Goal: Register for event/course

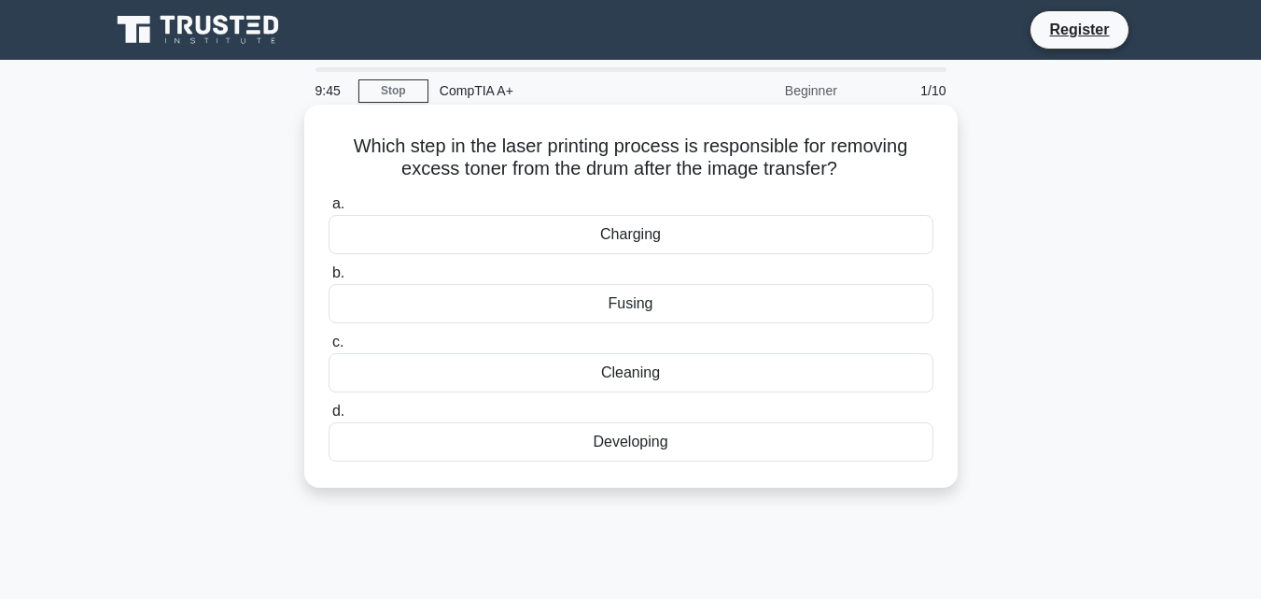
click at [632, 373] on div "Cleaning" at bounding box center [631, 372] width 605 height 39
click at [329, 348] on input "c. Cleaning" at bounding box center [329, 342] width 0 height 12
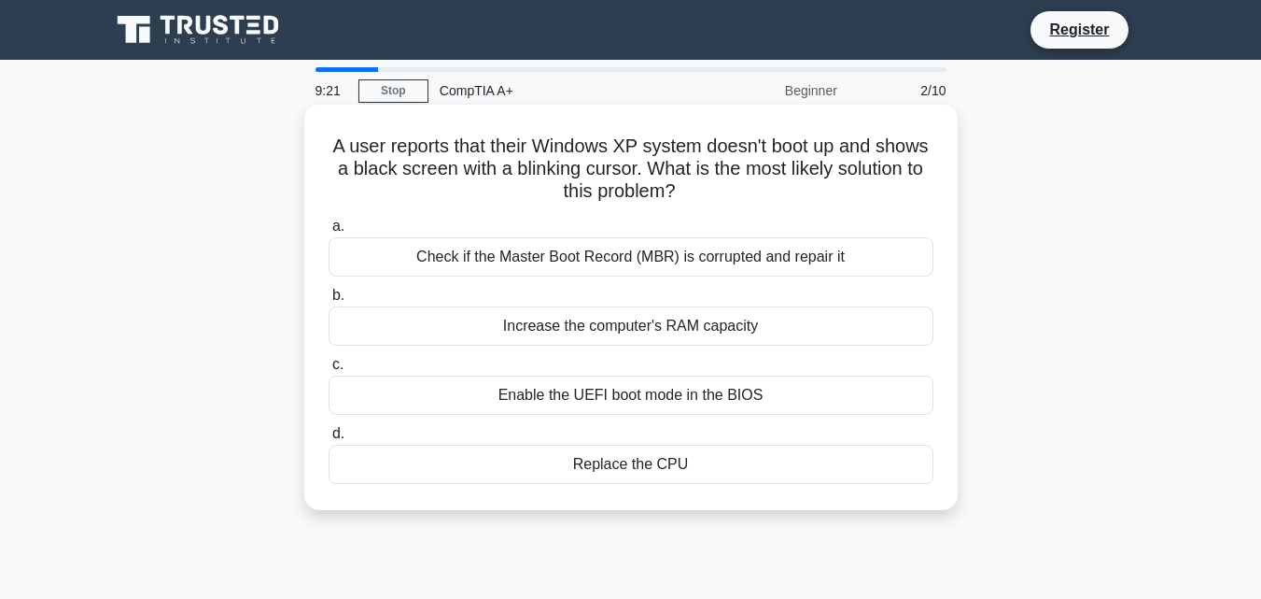
click at [561, 261] on div "Check if the Master Boot Record (MBR) is corrupted and repair it" at bounding box center [631, 256] width 605 height 39
click at [329, 232] on input "a. Check if the Master Boot Record (MBR) is corrupted and repair it" at bounding box center [329, 226] width 0 height 12
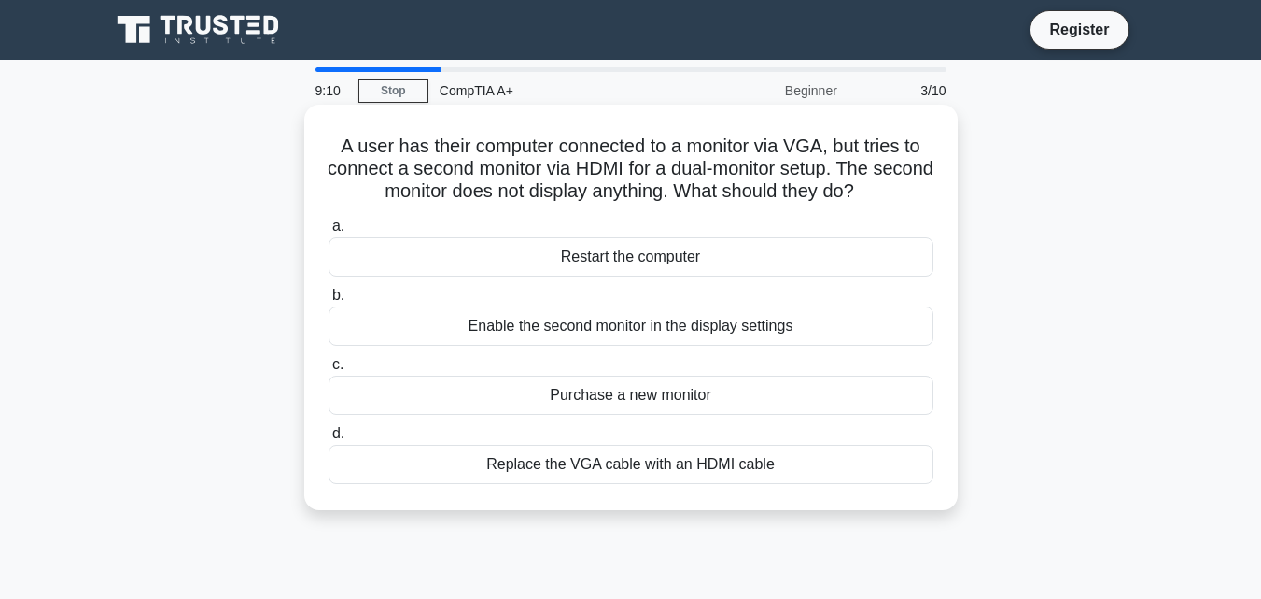
click at [676, 323] on div "Enable the second monitor in the display settings" at bounding box center [631, 325] width 605 height 39
click at [329, 302] on input "b. Enable the second monitor in the display settings" at bounding box center [329, 295] width 0 height 12
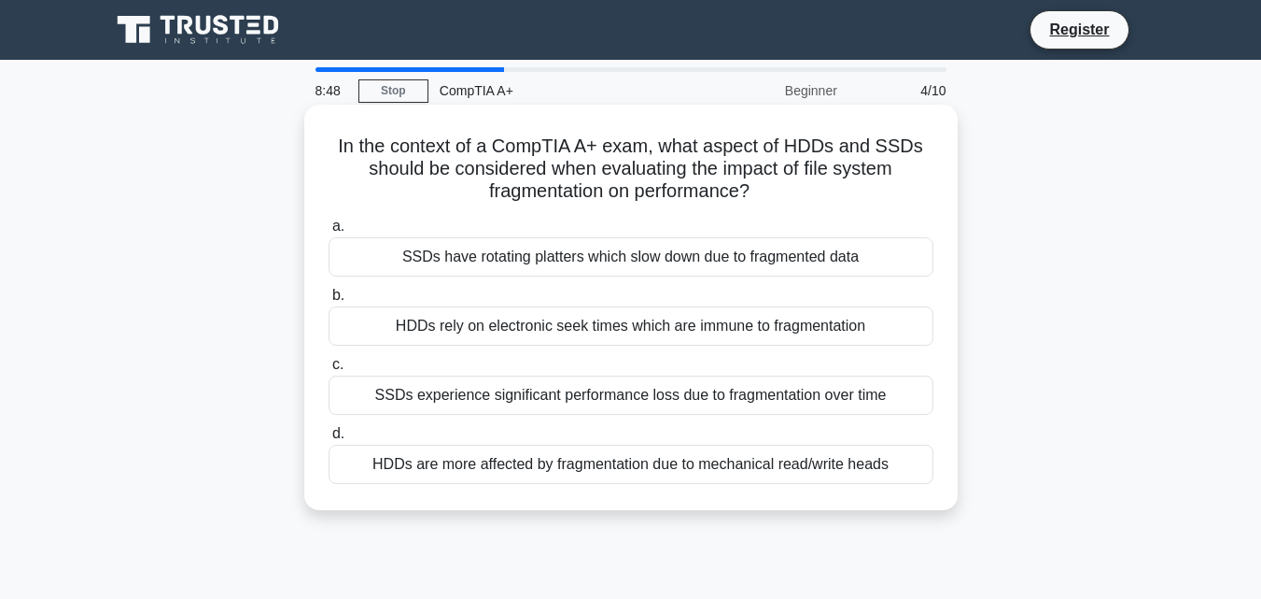
click at [533, 461] on div "HDDs are more affected by fragmentation due to mechanical read/write heads" at bounding box center [631, 463] width 605 height 39
click at [329, 440] on input "d. HDDs are more affected by fragmentation due to mechanical read/write heads" at bounding box center [329, 434] width 0 height 12
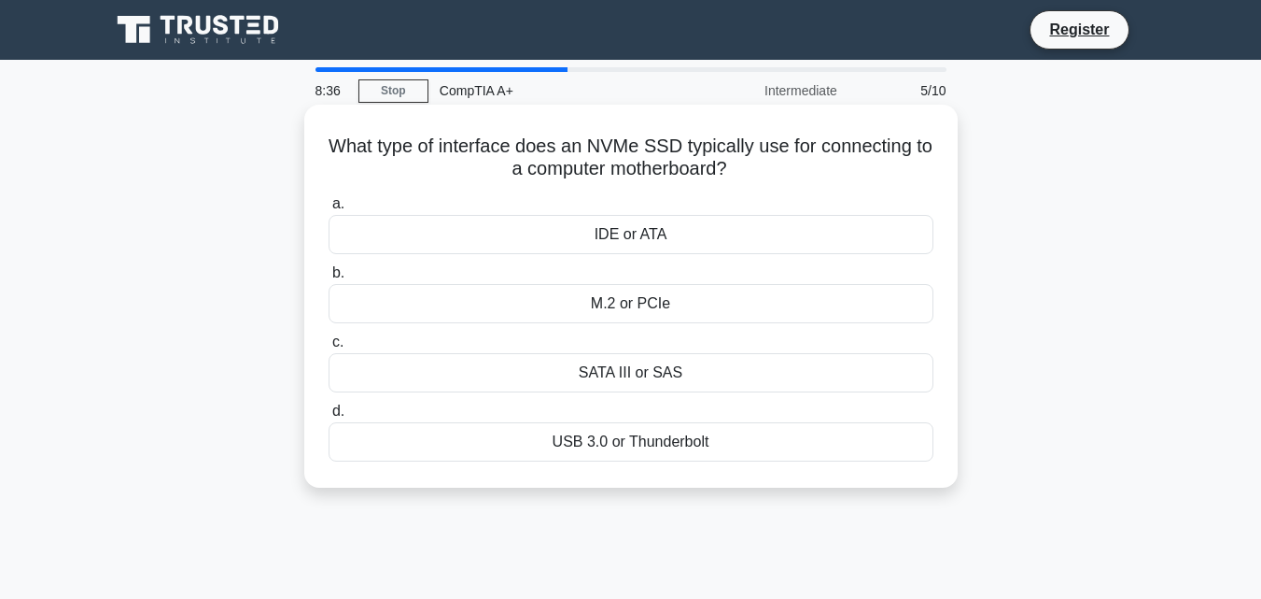
click at [692, 304] on div "M.2 or PCIe" at bounding box center [631, 303] width 605 height 39
click at [329, 279] on input "b. M.2 or PCIe" at bounding box center [329, 273] width 0 height 12
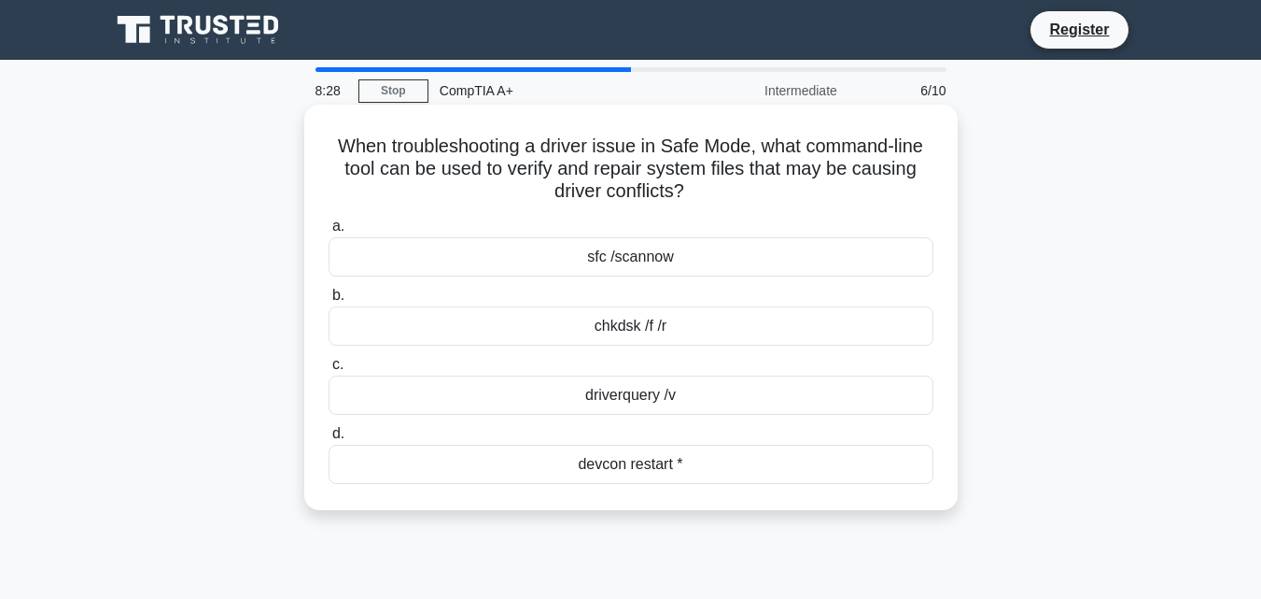
click at [640, 323] on div "chkdsk /f /r" at bounding box center [631, 325] width 605 height 39
click at [329, 302] on input "b. chkdsk /f /r" at bounding box center [329, 295] width 0 height 12
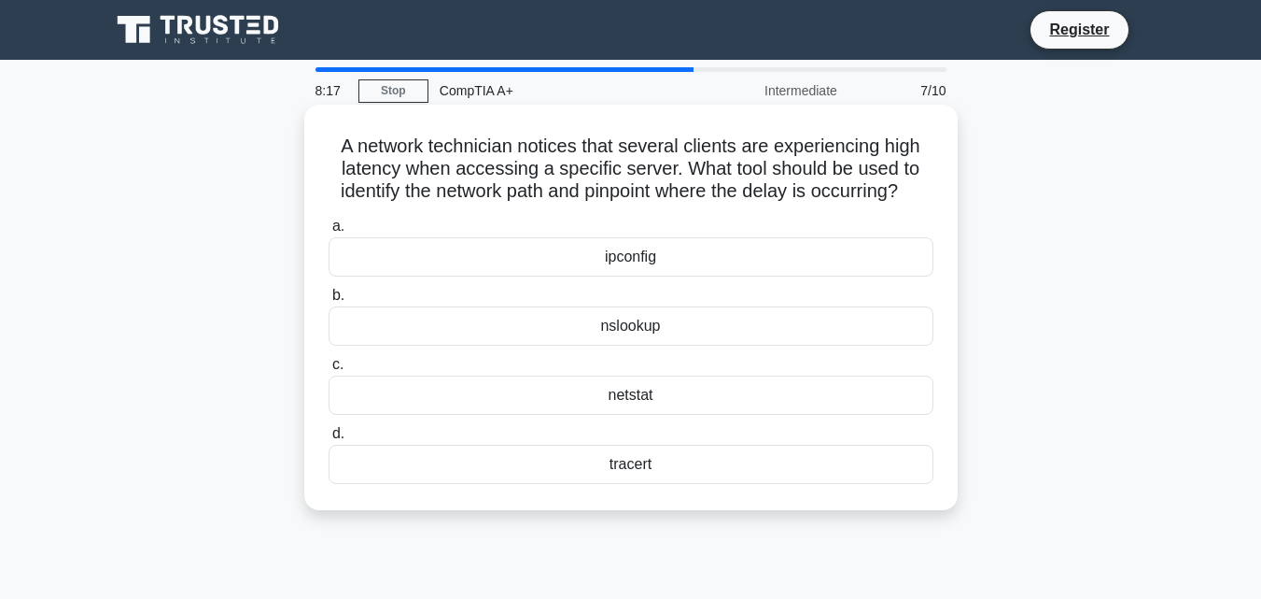
click at [643, 274] on div "ipconfig" at bounding box center [631, 256] width 605 height 39
click at [329, 232] on input "a. ipconfig" at bounding box center [329, 226] width 0 height 12
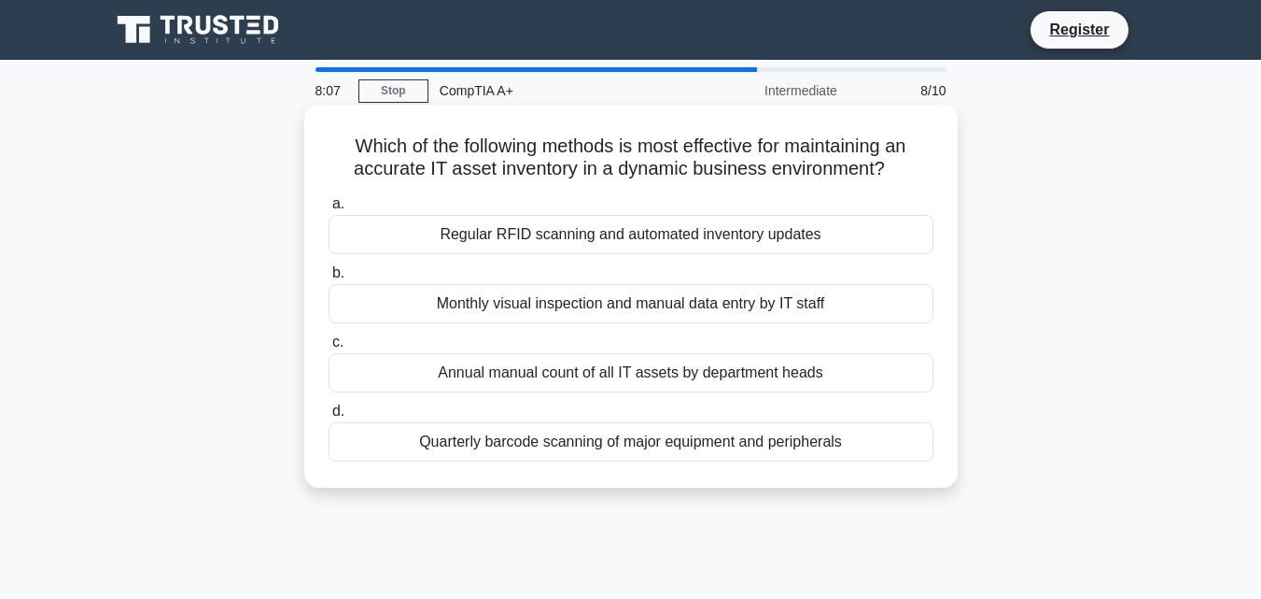
click at [571, 304] on div "Monthly visual inspection and manual data entry by IT staff" at bounding box center [631, 303] width 605 height 39
click at [329, 279] on input "b. Monthly visual inspection and manual data entry by IT staff" at bounding box center [329, 273] width 0 height 12
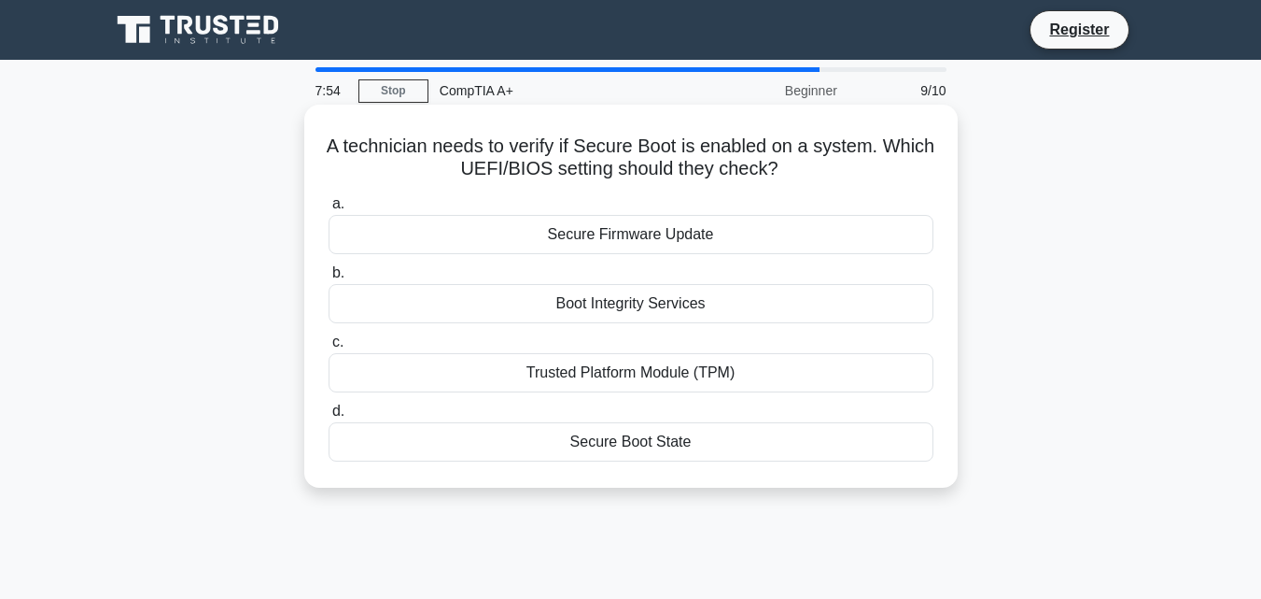
click at [686, 442] on div "Secure Boot State" at bounding box center [631, 441] width 605 height 39
click at [329, 417] on input "d. Secure Boot State" at bounding box center [329, 411] width 0 height 12
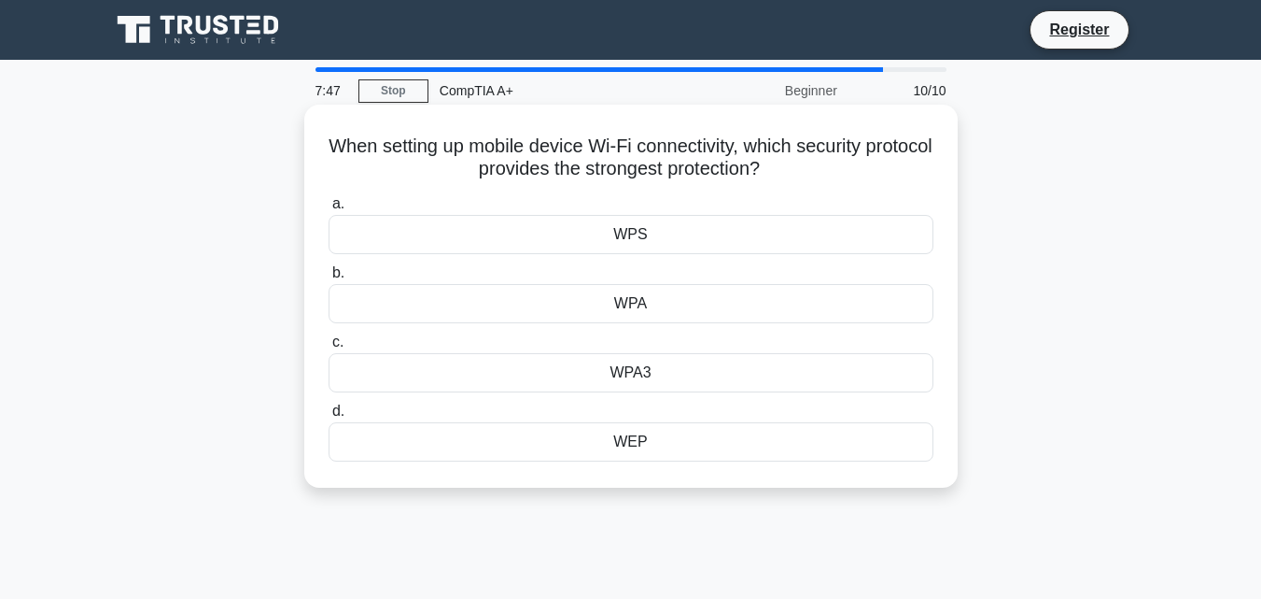
click at [632, 366] on div "WPA3" at bounding box center [631, 372] width 605 height 39
click at [329, 348] on input "c. WPA3" at bounding box center [329, 342] width 0 height 12
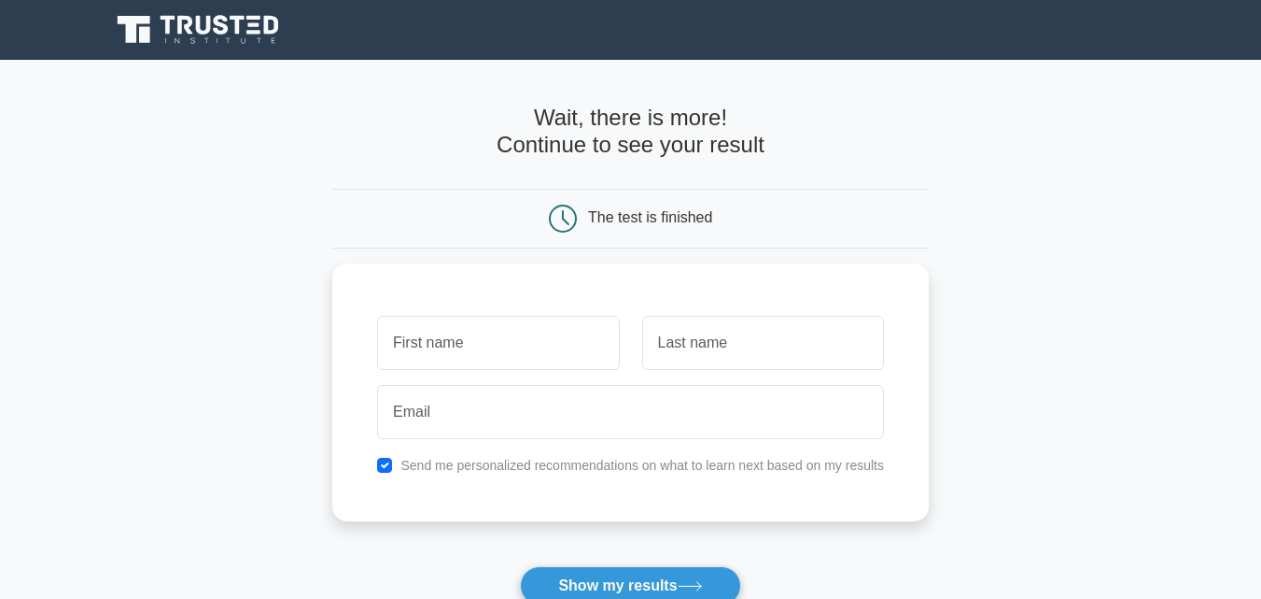
drag, startPoint x: 669, startPoint y: 582, endPoint x: 759, endPoint y: 523, distance: 108.0
click at [668, 582] on button "Show my results" at bounding box center [630, 585] width 220 height 39
click at [1078, 331] on main "Wait, there is more! Continue to see your result The test is finished and the" at bounding box center [630, 396] width 1261 height 672
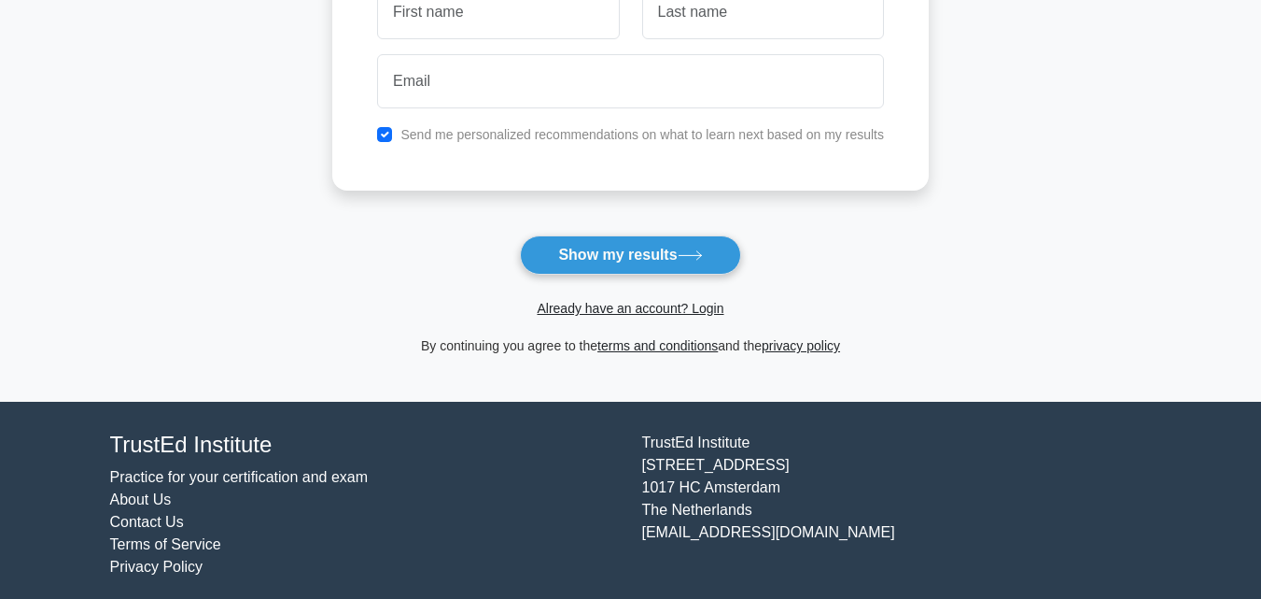
scroll to position [341, 0]
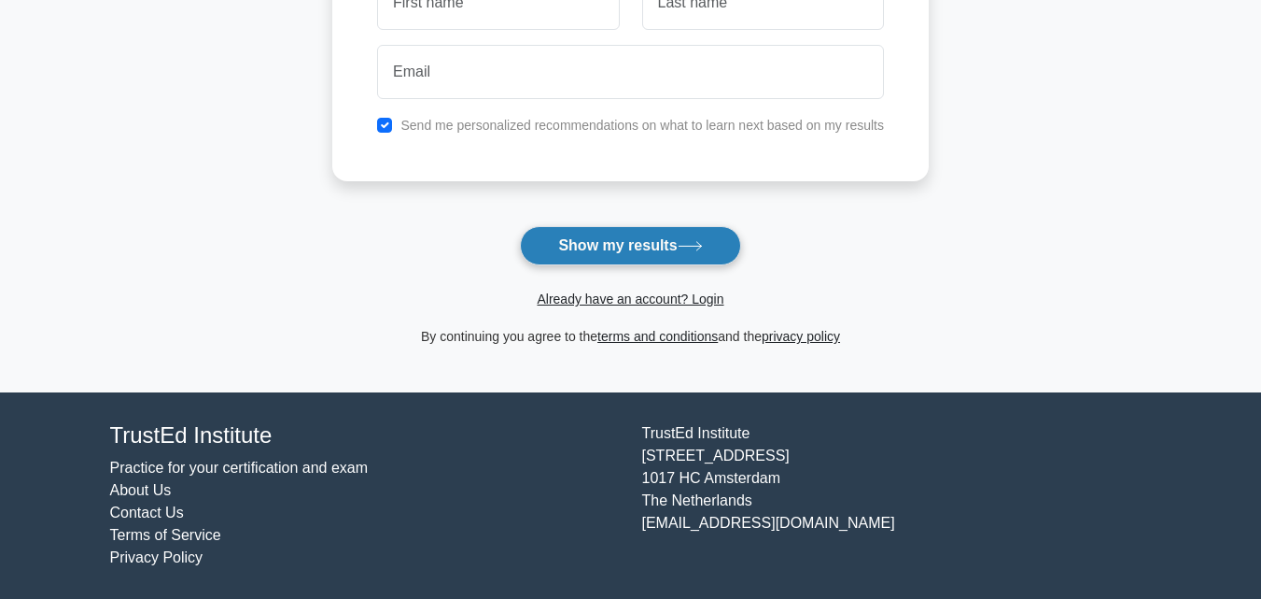
click at [663, 254] on button "Show my results" at bounding box center [630, 245] width 220 height 39
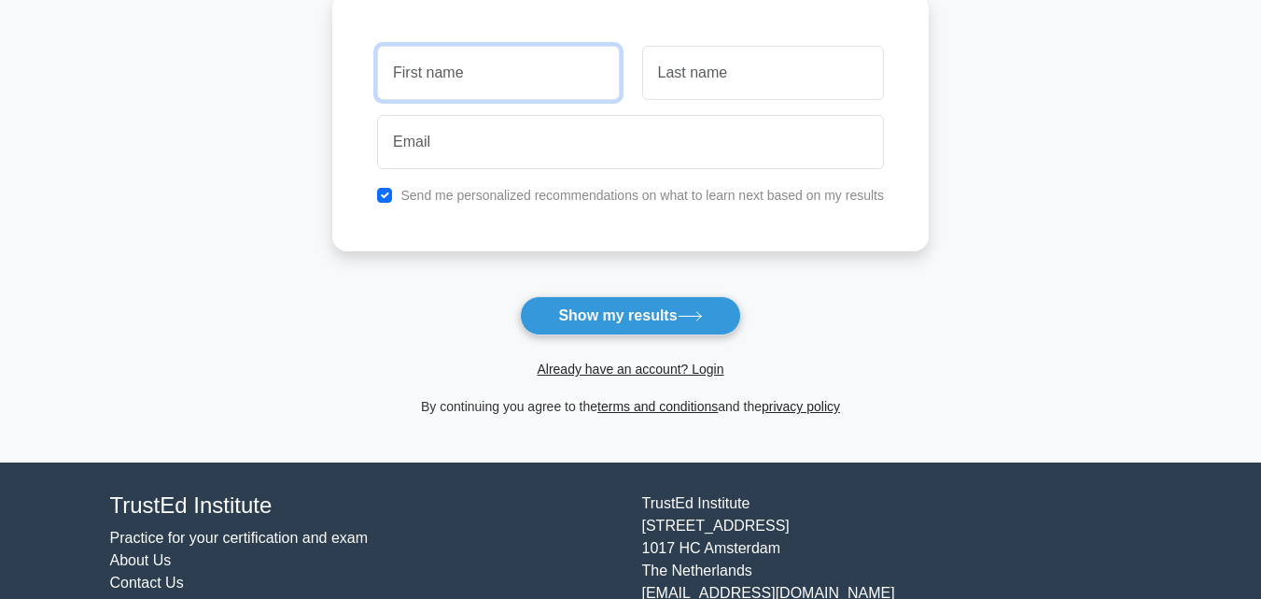
scroll to position [239, 0]
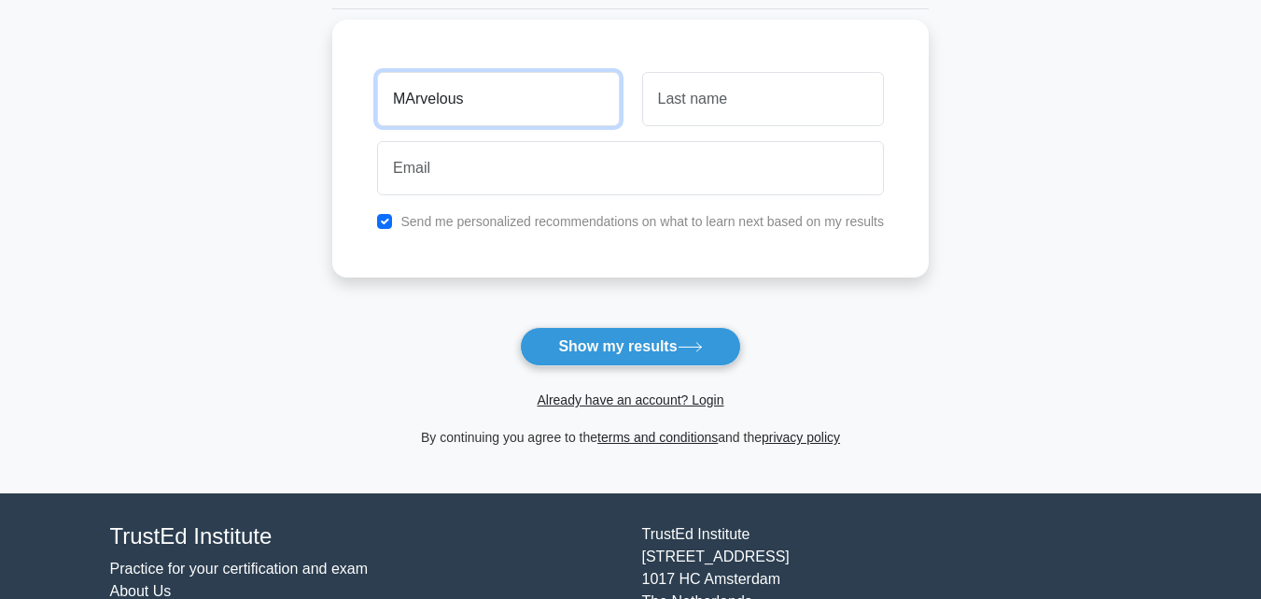
click at [410, 94] on input "MArvelous" at bounding box center [498, 99] width 242 height 54
type input "Marvelous"
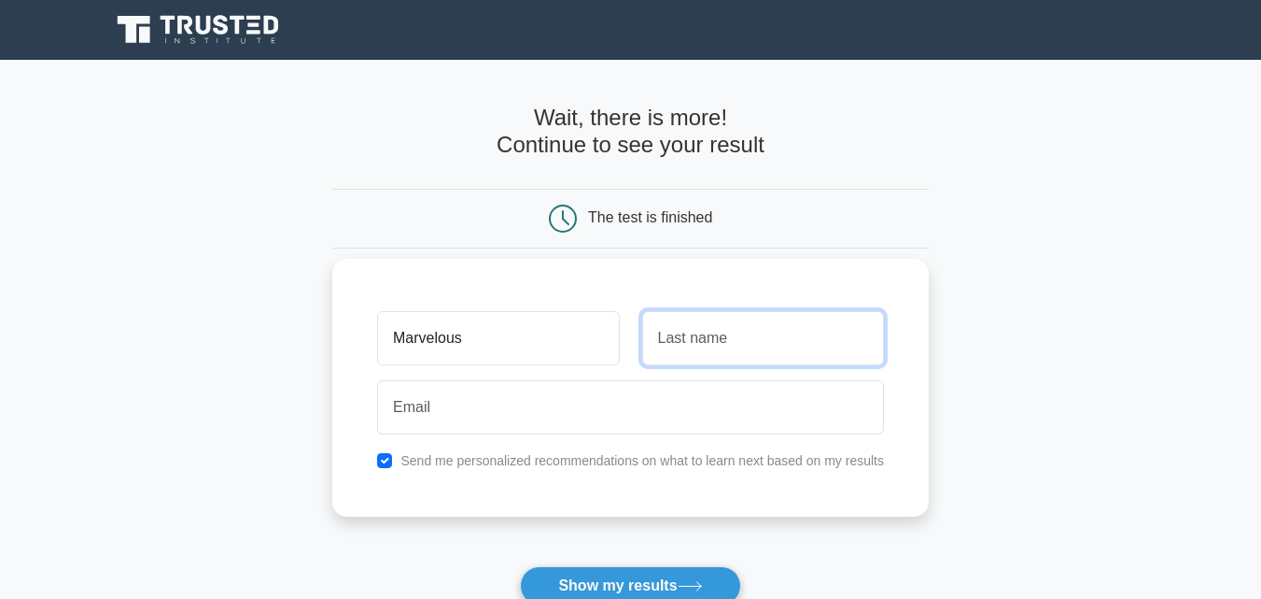
click at [712, 331] on input "text" at bounding box center [763, 338] width 242 height 54
type input "Ishiekwene"
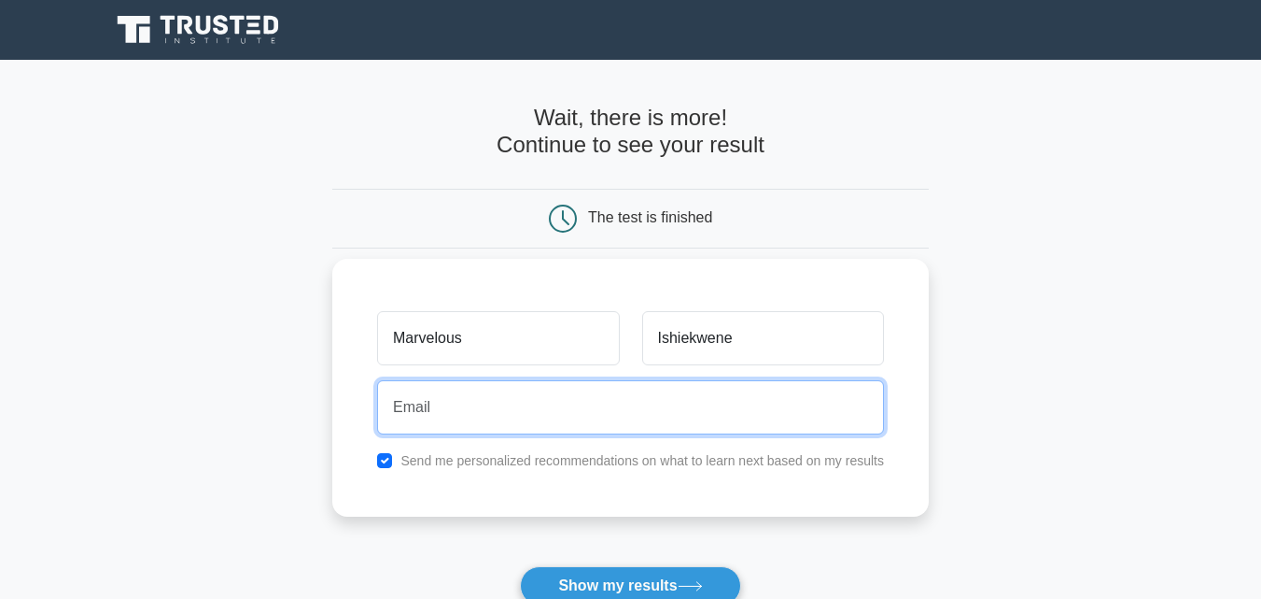
click at [542, 413] on input "email" at bounding box center [630, 407] width 507 height 54
type input "ishiekwenemarvelous@gmail.com"
click at [520, 566] on button "Show my results" at bounding box center [630, 585] width 220 height 39
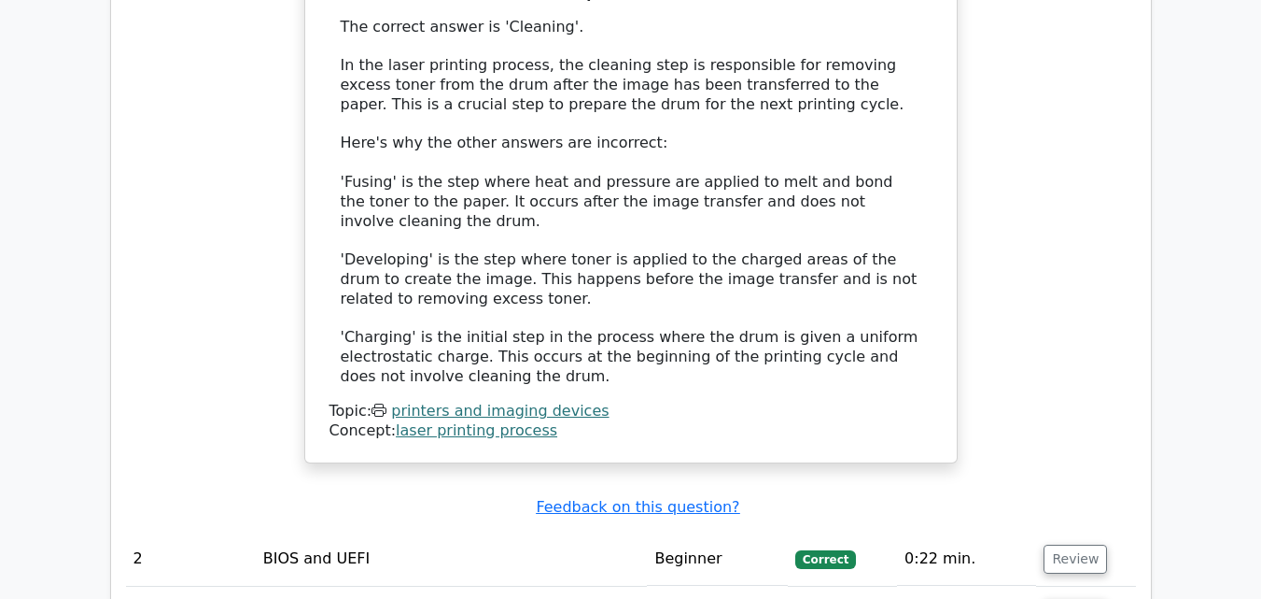
scroll to position [2148, 0]
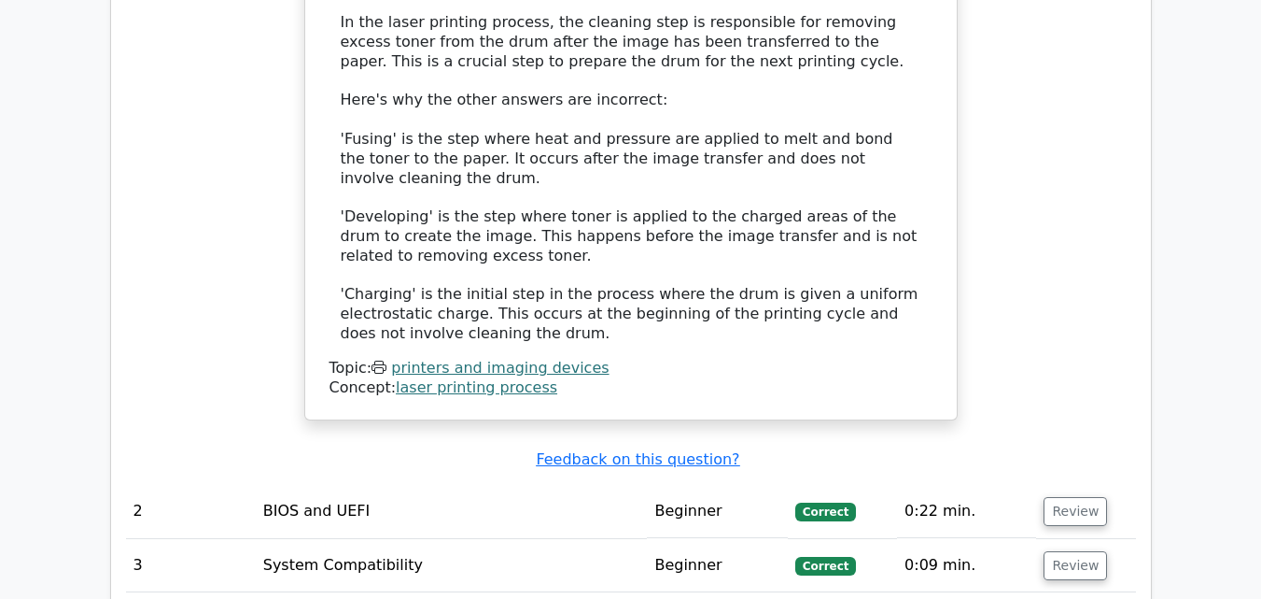
drag, startPoint x: 684, startPoint y: 441, endPoint x: 1122, endPoint y: 148, distance: 526.5
click at [1123, 148] on div "Which step in the laser printing process is responsible for removing excess ton…" at bounding box center [631, 6] width 1010 height 873
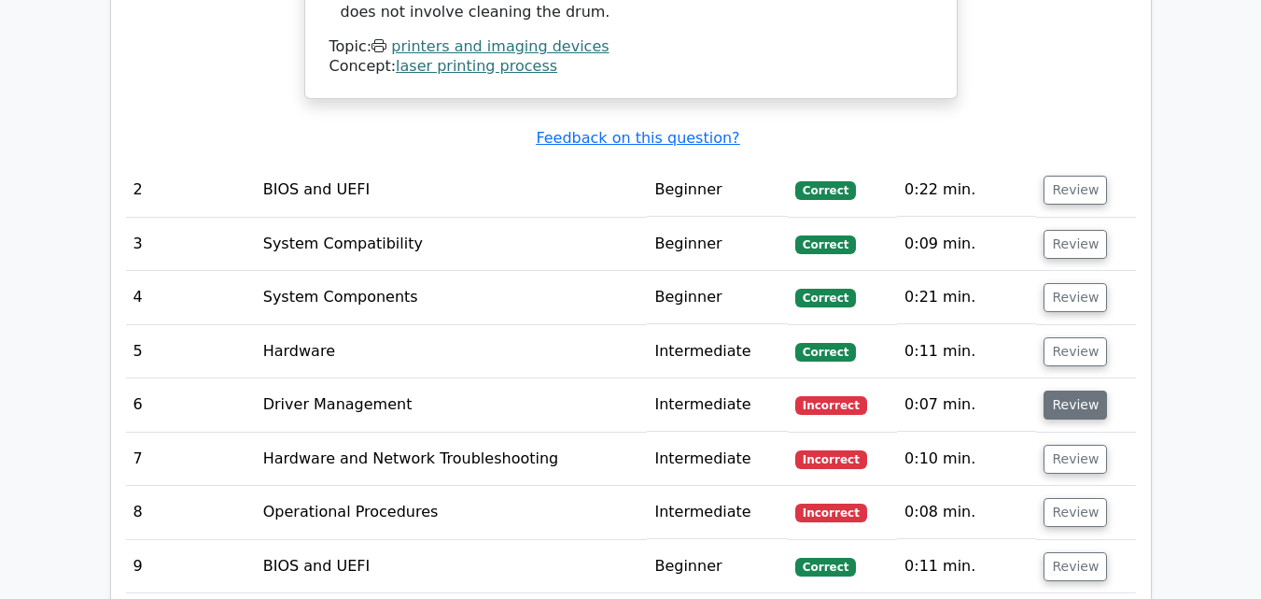
scroll to position [2521, 0]
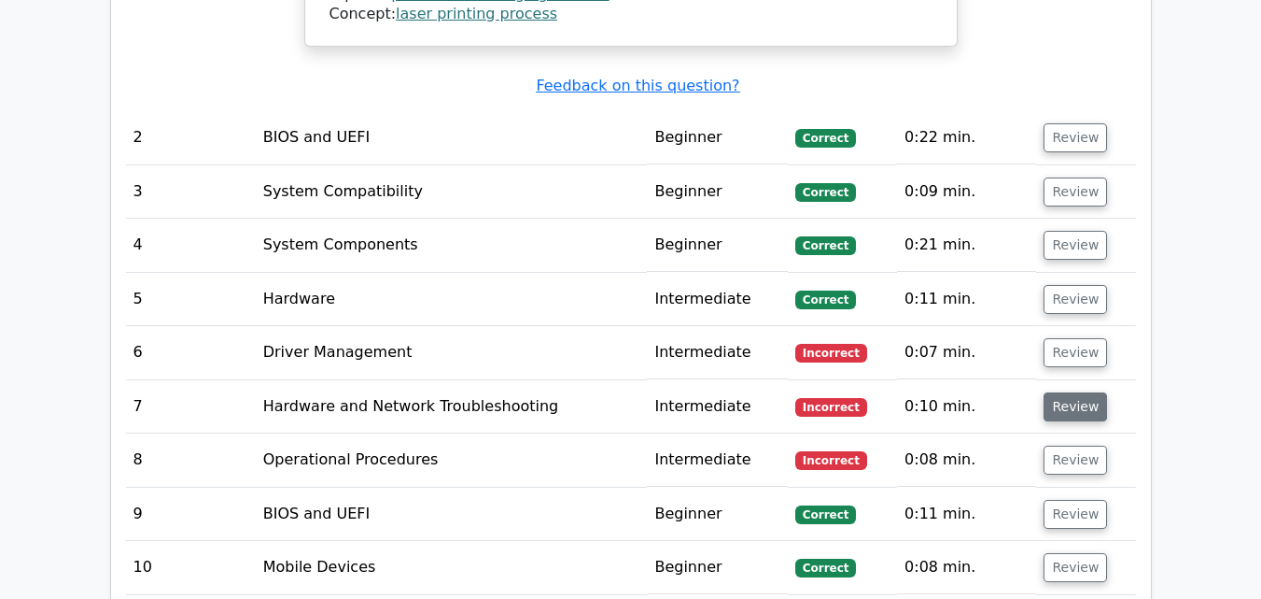
click at [1077, 392] on button "Review" at bounding box center [1075, 406] width 63 height 29
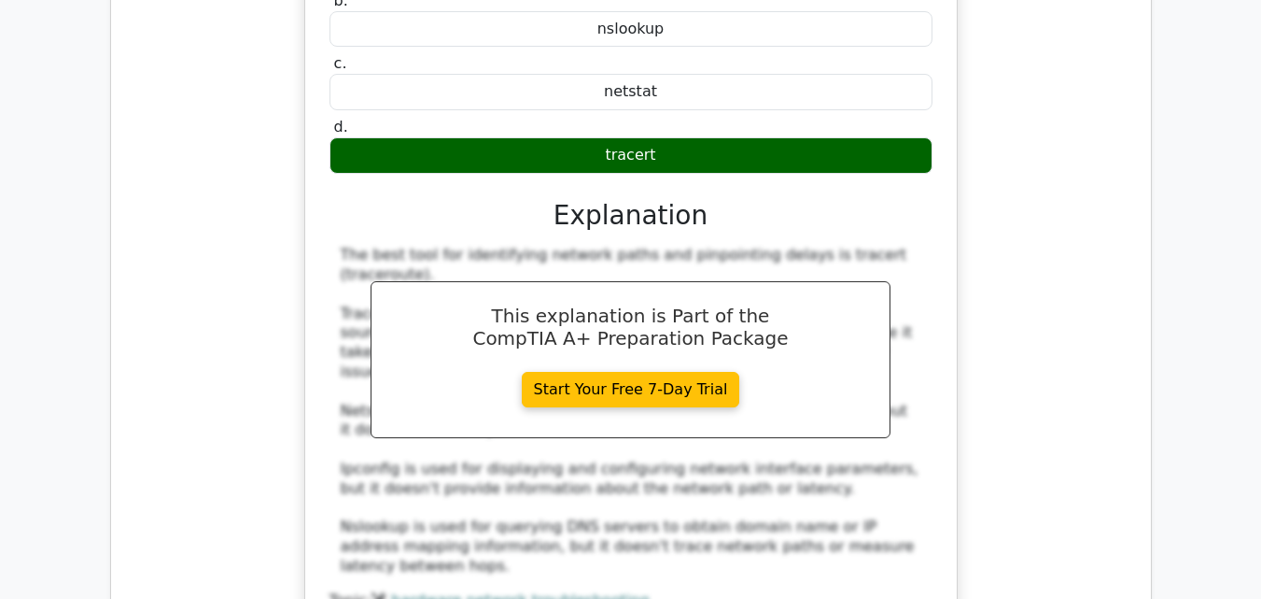
scroll to position [3175, 0]
